Goal: Information Seeking & Learning: Learn about a topic

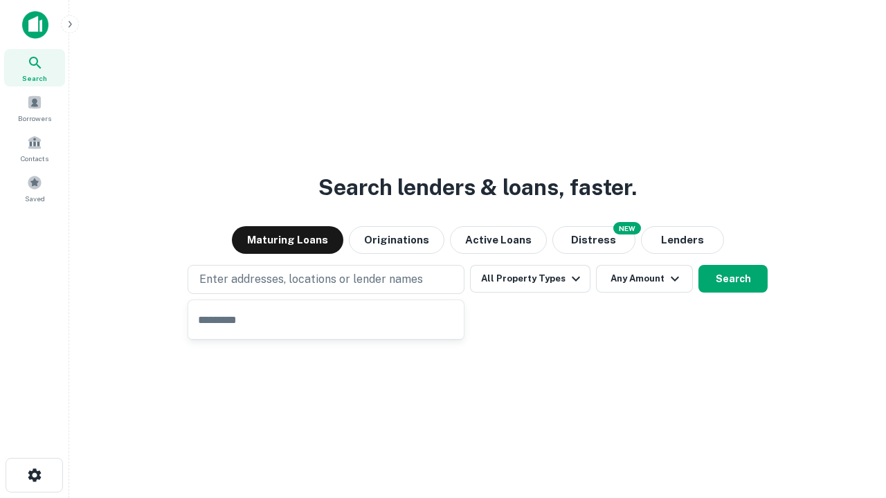
type input "**********"
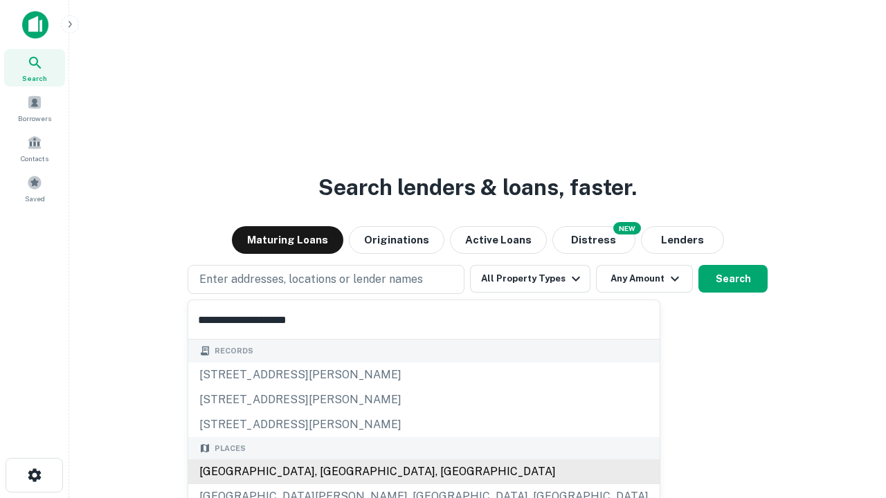
click at [331, 472] on div "[GEOGRAPHIC_DATA], [GEOGRAPHIC_DATA], [GEOGRAPHIC_DATA]" at bounding box center [423, 472] width 471 height 25
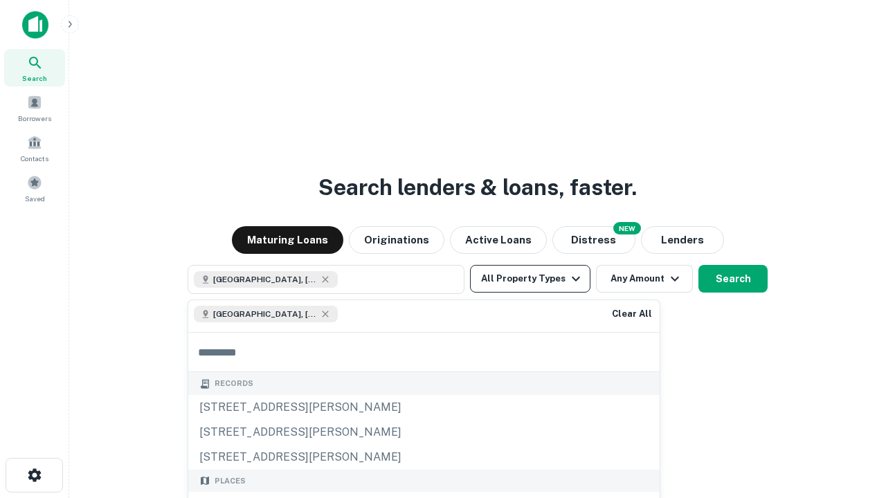
click at [530, 279] on button "All Property Types" at bounding box center [530, 279] width 120 height 28
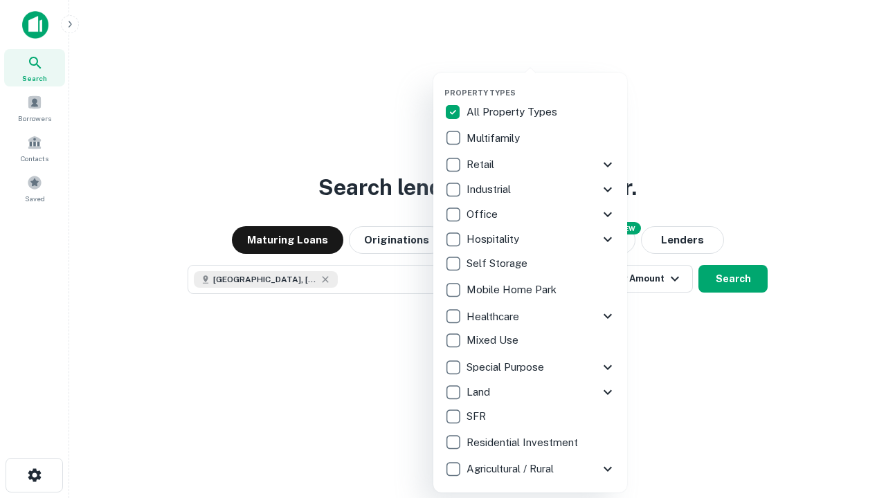
click at [541, 84] on button "button" at bounding box center [541, 84] width 194 height 1
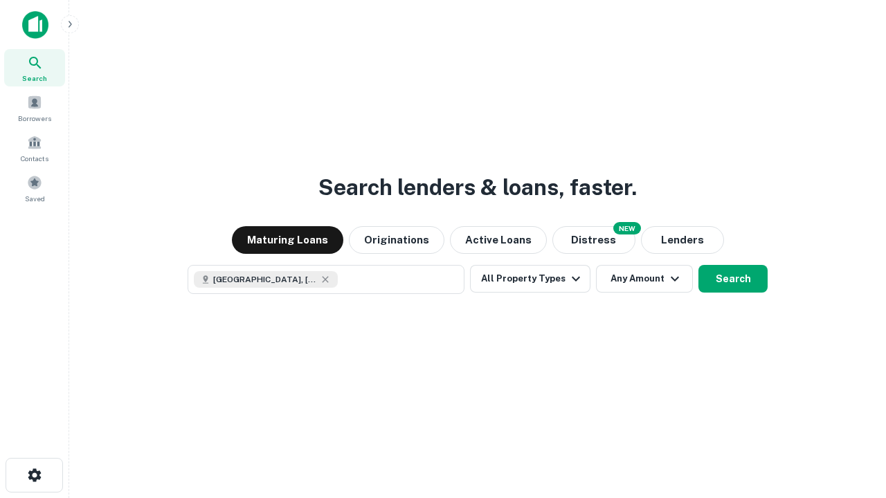
scroll to position [22, 0]
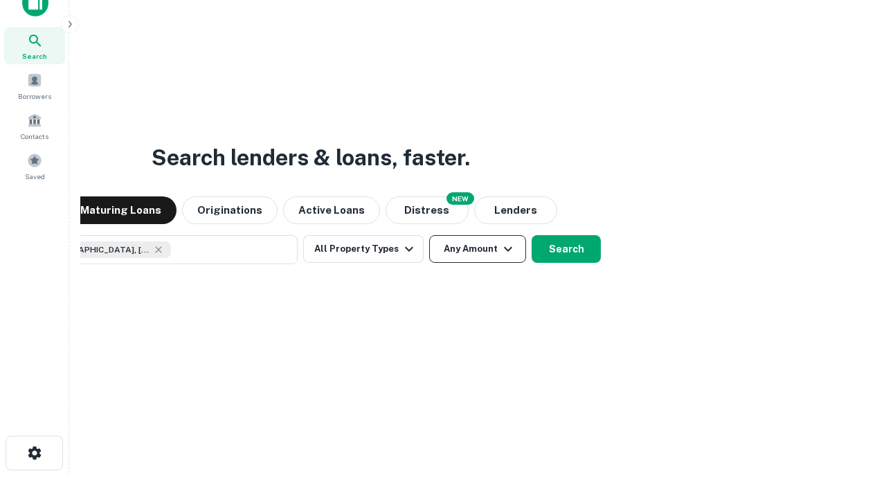
click at [429, 235] on button "Any Amount" at bounding box center [477, 249] width 97 height 28
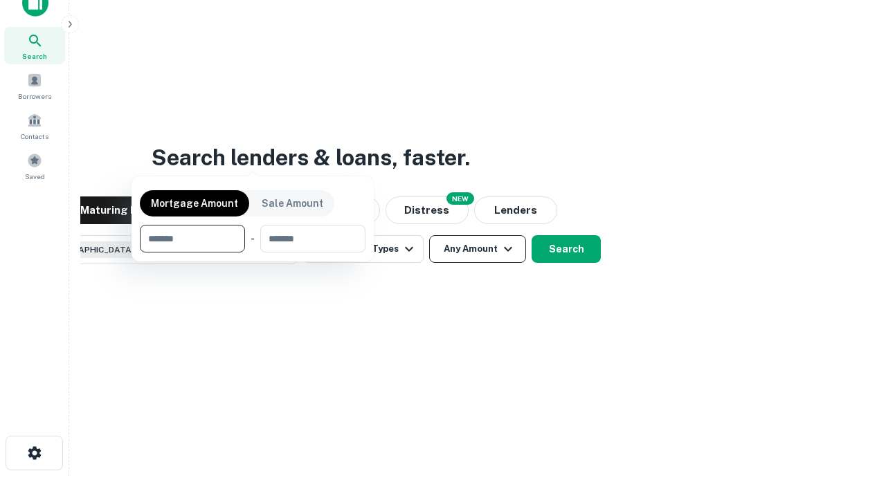
scroll to position [100, 392]
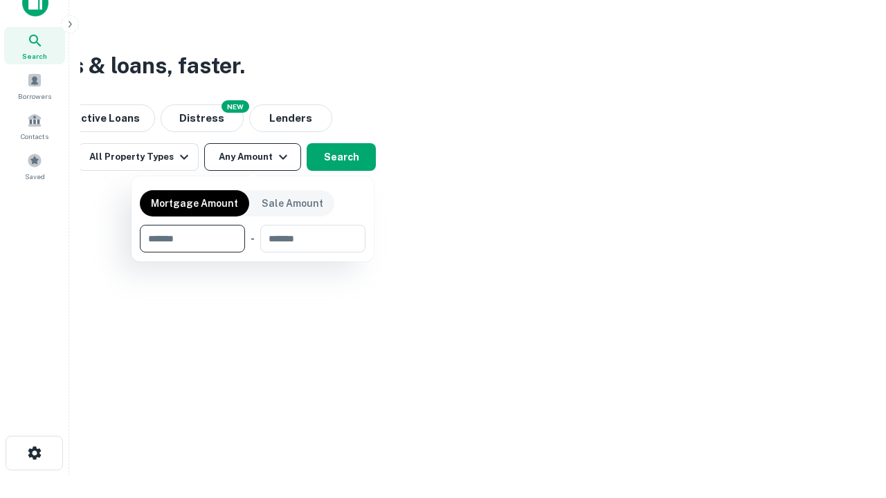
type input "*******"
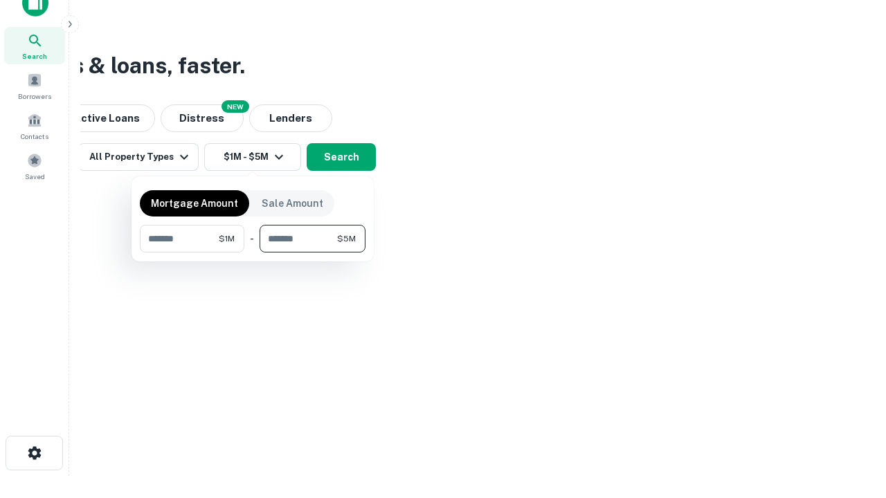
type input "*******"
click at [253, 253] on button "button" at bounding box center [253, 253] width 226 height 1
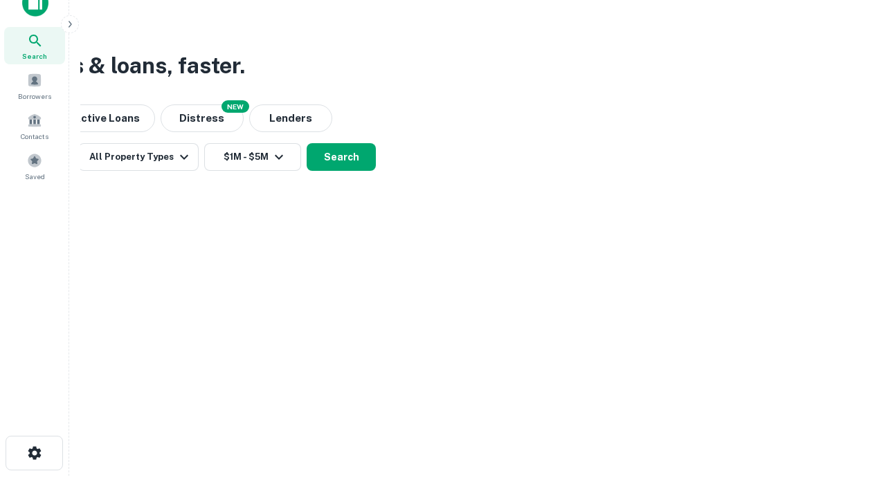
scroll to position [22, 0]
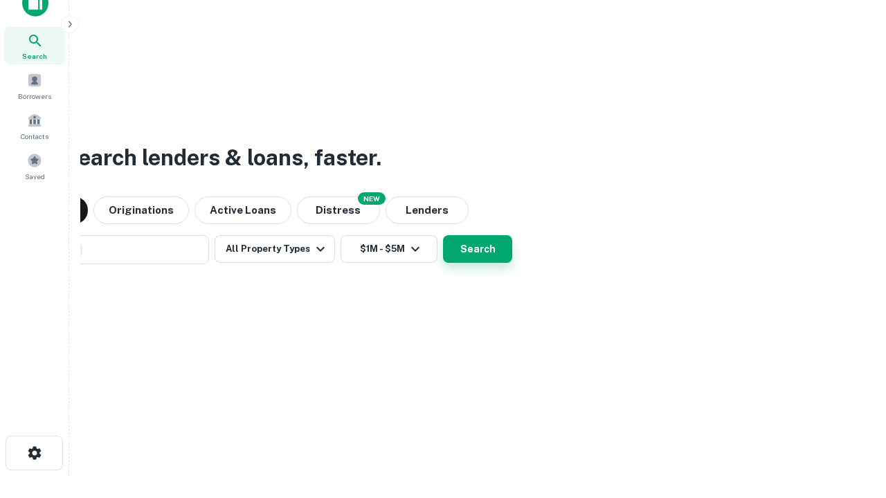
click at [443, 235] on button "Search" at bounding box center [477, 249] width 69 height 28
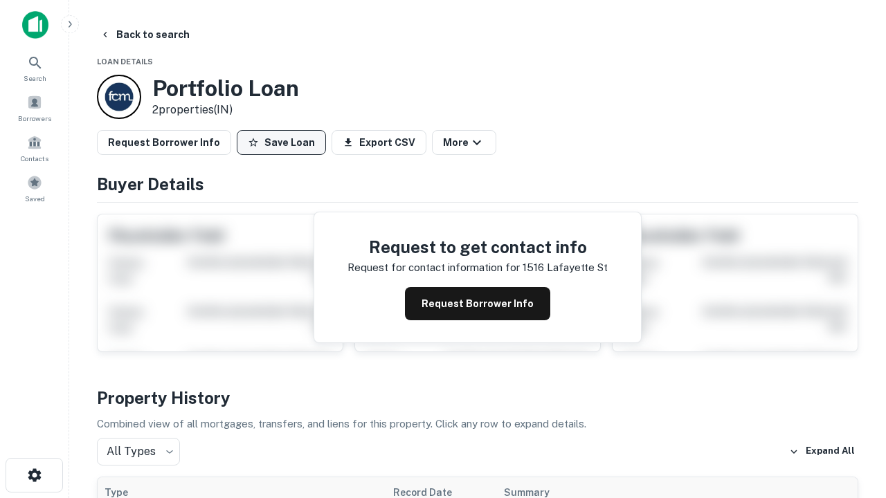
click at [281, 143] on button "Save Loan" at bounding box center [281, 142] width 89 height 25
click at [284, 143] on button "Save Loan" at bounding box center [281, 142] width 89 height 25
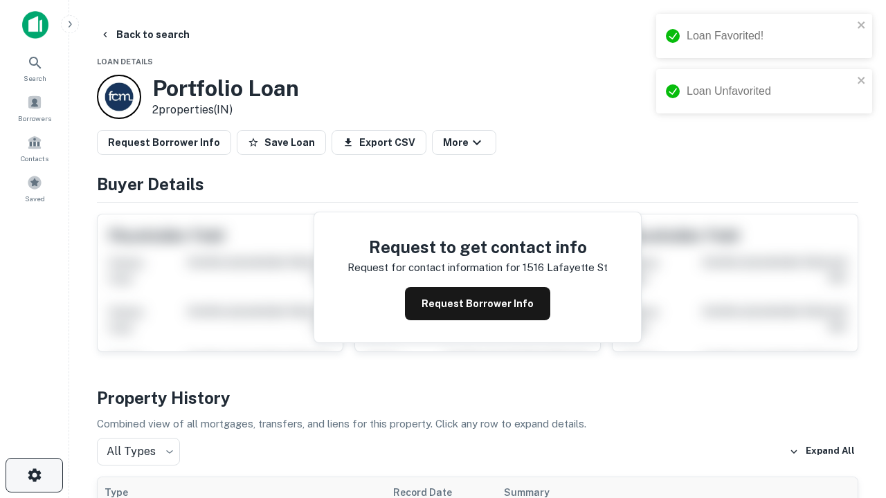
click at [34, 475] on icon "button" at bounding box center [34, 475] width 17 height 17
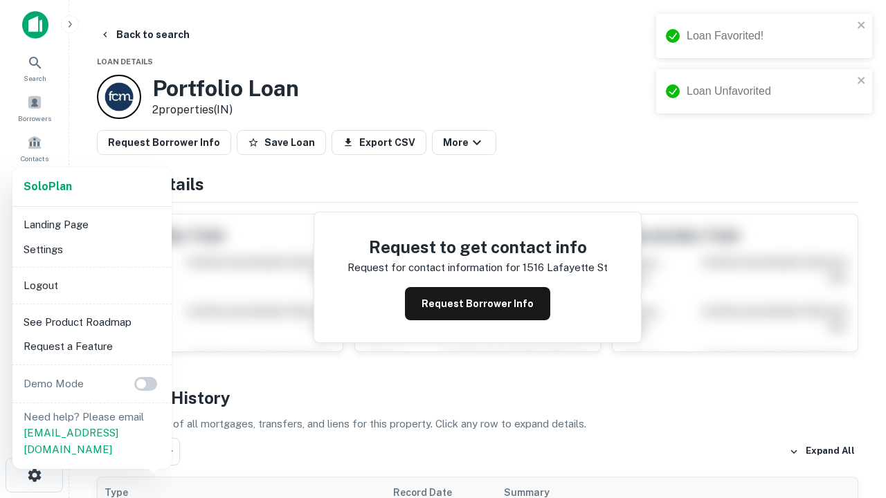
click at [91, 285] on li "Logout" at bounding box center [92, 285] width 148 height 25
